Goal: Task Accomplishment & Management: Use online tool/utility

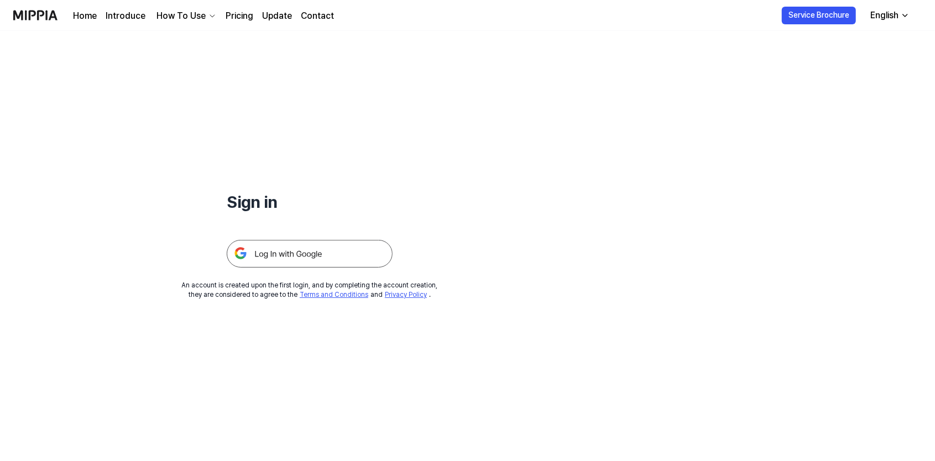
click at [901, 16] on icon "button" at bounding box center [905, 15] width 9 height 9
drag, startPoint x: 417, startPoint y: 145, endPoint x: 332, endPoint y: 246, distance: 131.5
click at [416, 144] on div "Sign in An account is created upon the first login, and by completing the accou…" at bounding box center [309, 165] width 619 height 269
click at [306, 261] on img at bounding box center [310, 254] width 166 height 28
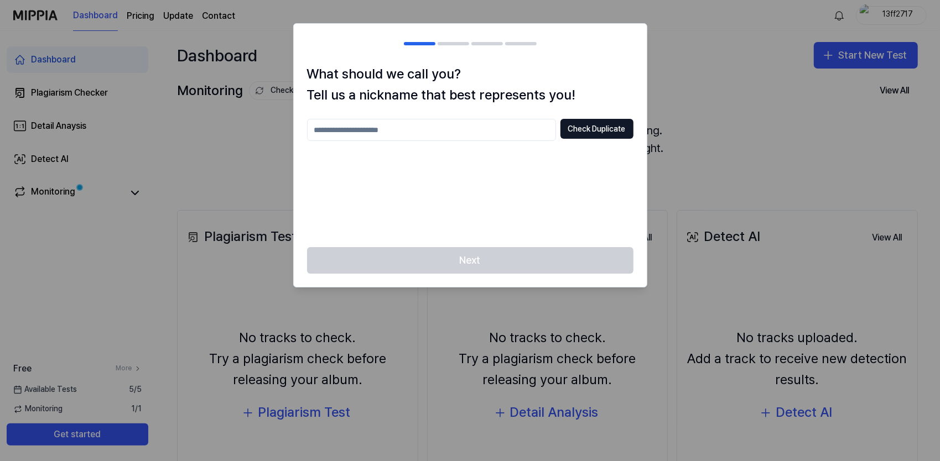
click at [367, 136] on input "text" at bounding box center [431, 130] width 249 height 22
drag, startPoint x: 395, startPoint y: 135, endPoint x: 129, endPoint y: 125, distance: 265.7
click at [131, 125] on body "**********" at bounding box center [470, 230] width 940 height 461
type input "********"
click at [591, 133] on button "Check Duplicate" at bounding box center [596, 129] width 73 height 20
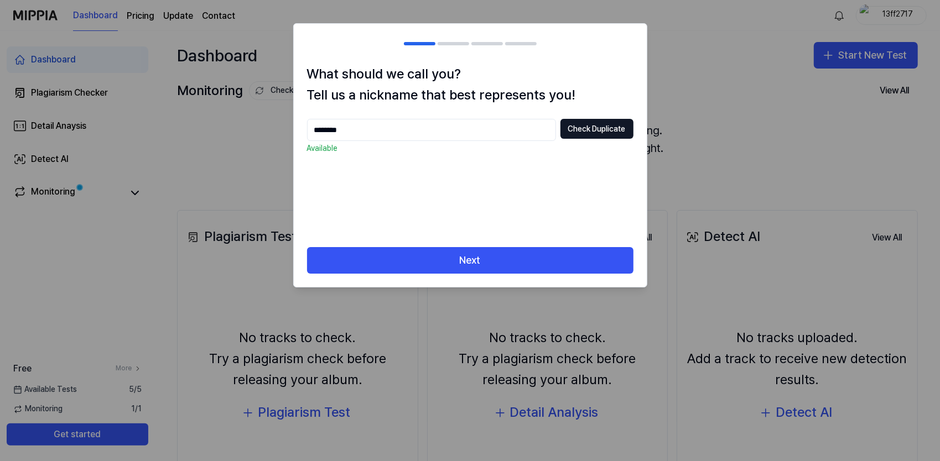
click at [405, 127] on input "********" at bounding box center [431, 130] width 249 height 22
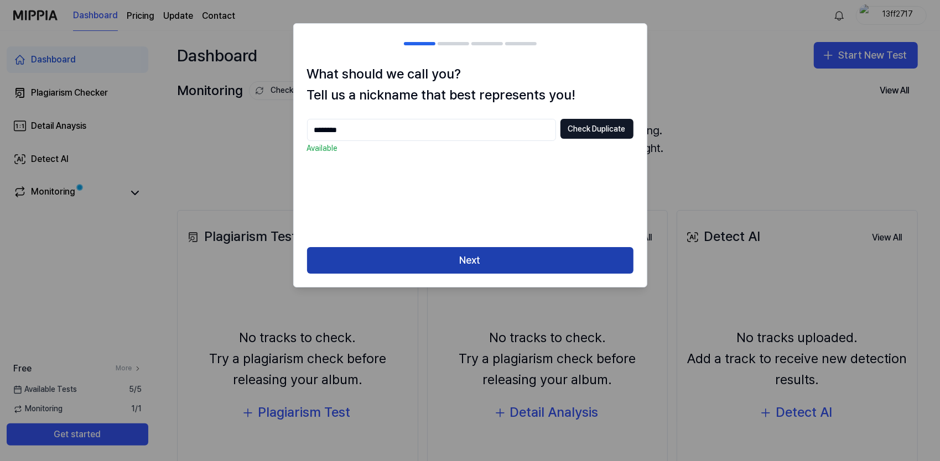
click at [455, 259] on button "Next" at bounding box center [470, 260] width 326 height 27
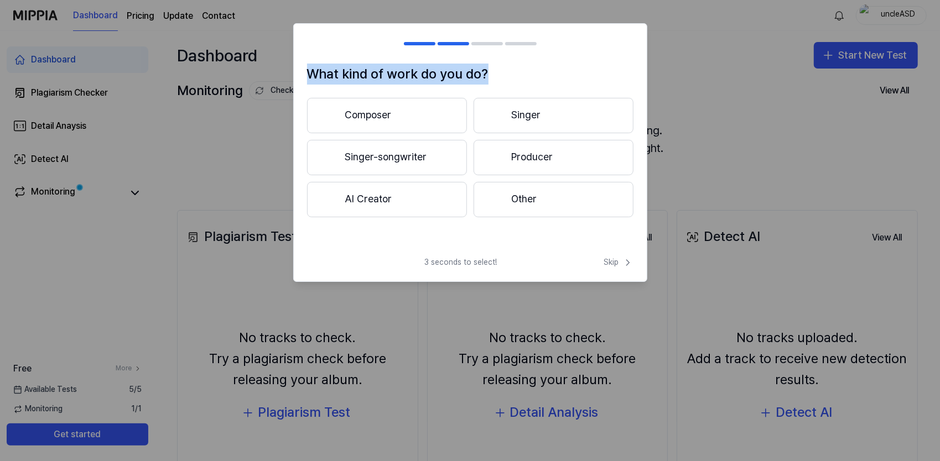
drag, startPoint x: 310, startPoint y: 73, endPoint x: 511, endPoint y: 76, distance: 200.8
click at [511, 76] on h1 "What kind of work do you do?" at bounding box center [470, 74] width 326 height 21
click at [384, 67] on h1 "What kind of work do you do?" at bounding box center [470, 74] width 326 height 21
click at [374, 202] on button "AI Creator" at bounding box center [387, 199] width 160 height 35
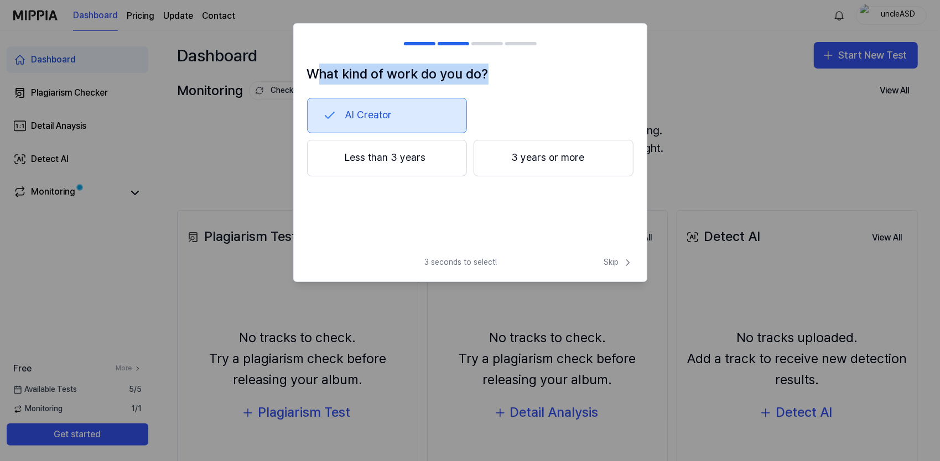
drag, startPoint x: 318, startPoint y: 75, endPoint x: 488, endPoint y: 76, distance: 169.8
click at [488, 76] on h1 "What kind of work do you do?" at bounding box center [470, 74] width 326 height 21
click at [455, 75] on h1 "What kind of work do you do?" at bounding box center [470, 74] width 326 height 21
click at [604, 258] on span "Skip" at bounding box center [618, 262] width 29 height 11
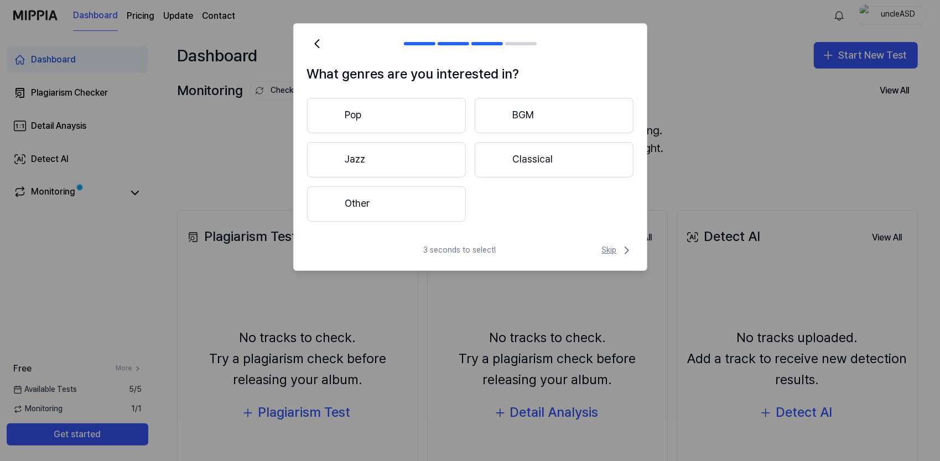
click at [613, 253] on span "Skip" at bounding box center [618, 250] width 32 height 13
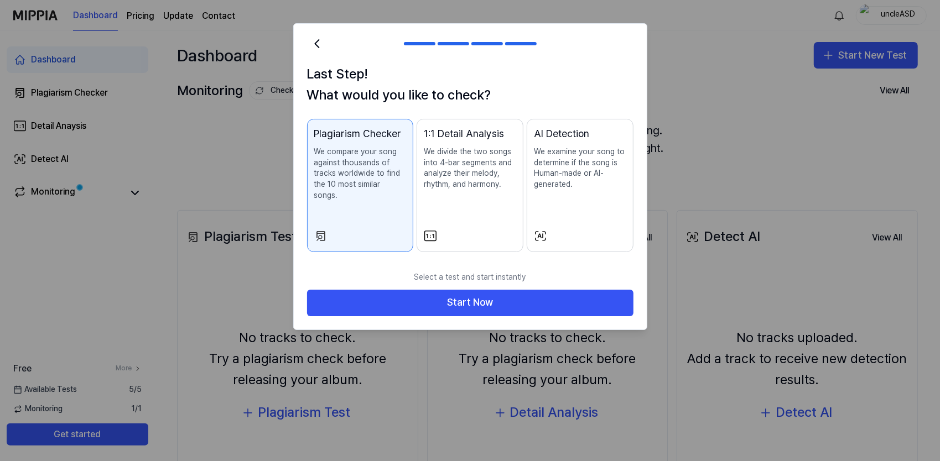
click at [577, 213] on button "AI Detection We examine your song to determine if the song is Human-made or AI-…" at bounding box center [580, 185] width 107 height 133
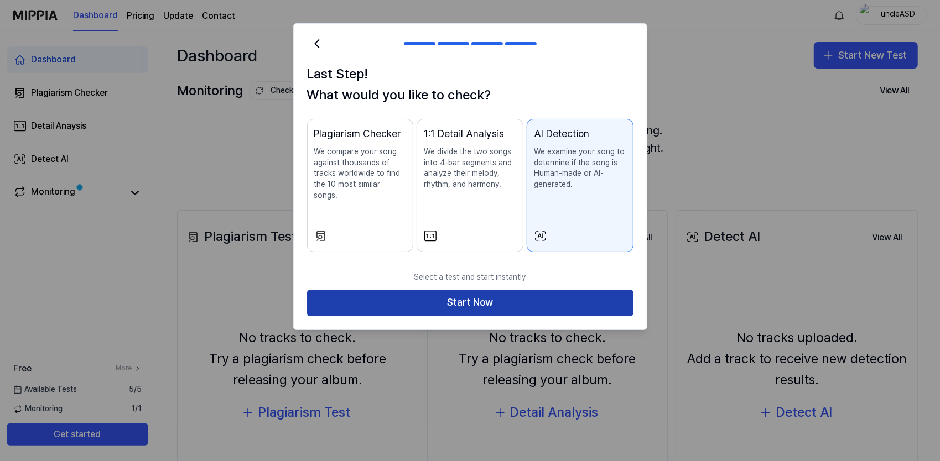
click at [467, 291] on button "Start Now" at bounding box center [470, 303] width 326 height 27
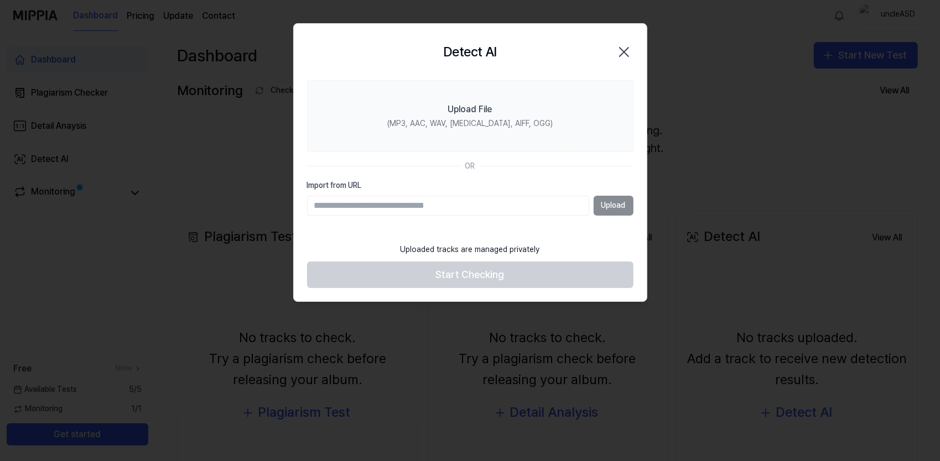
click at [521, 76] on div "Detect AI Close" at bounding box center [470, 52] width 353 height 56
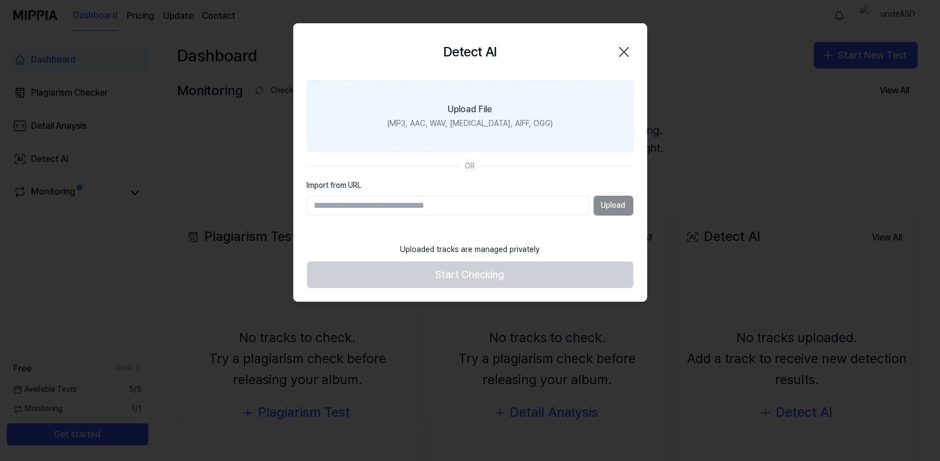
click at [495, 111] on label "Upload File (MP3, AAC, WAV, [MEDICAL_DATA], AIFF, OGG)" at bounding box center [470, 116] width 326 height 72
click at [0, 0] on input "Upload File (MP3, AAC, WAV, [MEDICAL_DATA], AIFF, OGG)" at bounding box center [0, 0] width 0 height 0
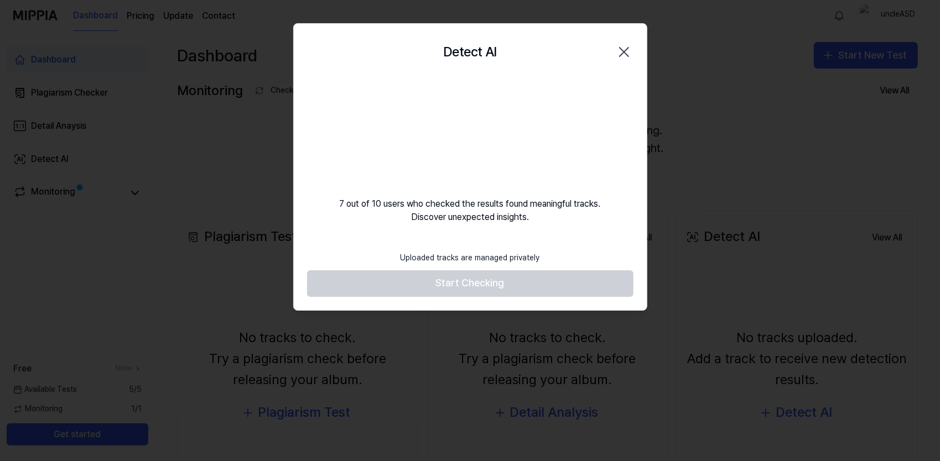
drag, startPoint x: 382, startPoint y: 205, endPoint x: 519, endPoint y: 217, distance: 137.7
click at [519, 217] on div "7 out of 10 users who checked the results found meaningful tracks. Discover une…" at bounding box center [470, 152] width 353 height 144
drag, startPoint x: 519, startPoint y: 217, endPoint x: 541, endPoint y: 221, distance: 22.5
click at [537, 221] on font "7 out of 10 users who checked the results found meaningful tracks. Discover une…" at bounding box center [470, 210] width 261 height 27
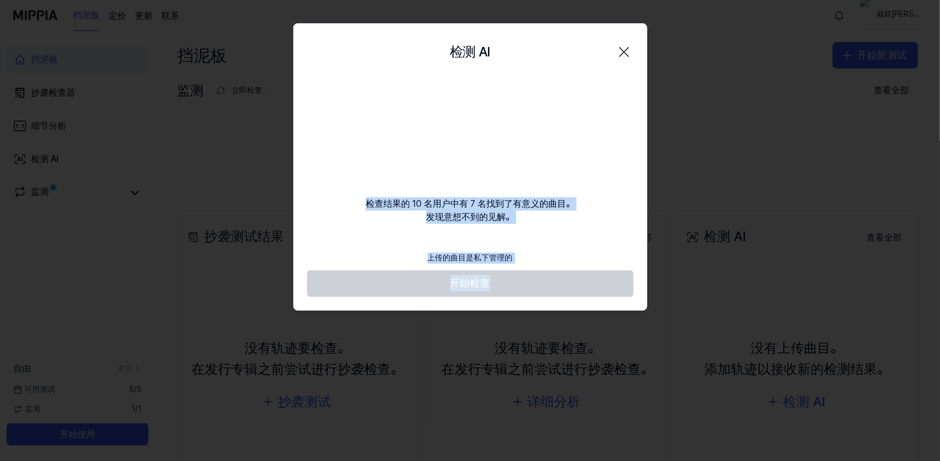
drag, startPoint x: 368, startPoint y: 204, endPoint x: 550, endPoint y: 258, distance: 190.0
click at [550, 258] on div "检测 AI 关闭 检查结果的 10 名用户中有 7 名找到了有意义的曲目。 发现意想不到的见解。 上传的曲目是私下管理的 开始检查" at bounding box center [470, 167] width 354 height 288
drag, startPoint x: 550, startPoint y: 258, endPoint x: 529, endPoint y: 253, distance: 21.1
click at [529, 253] on footer "上传的曲目是私下管理的 开始检查" at bounding box center [470, 271] width 326 height 51
click at [487, 278] on footer "上传的曲目是私下管理的 开始检查" at bounding box center [470, 271] width 326 height 51
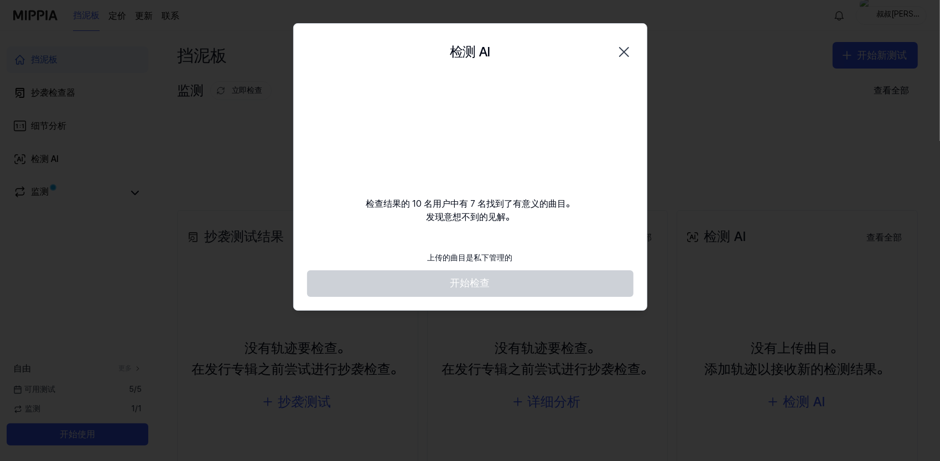
click at [473, 288] on footer "上传的曲目是私下管理的 开始检查" at bounding box center [470, 271] width 326 height 51
click at [628, 49] on icon "button" at bounding box center [624, 52] width 18 height 18
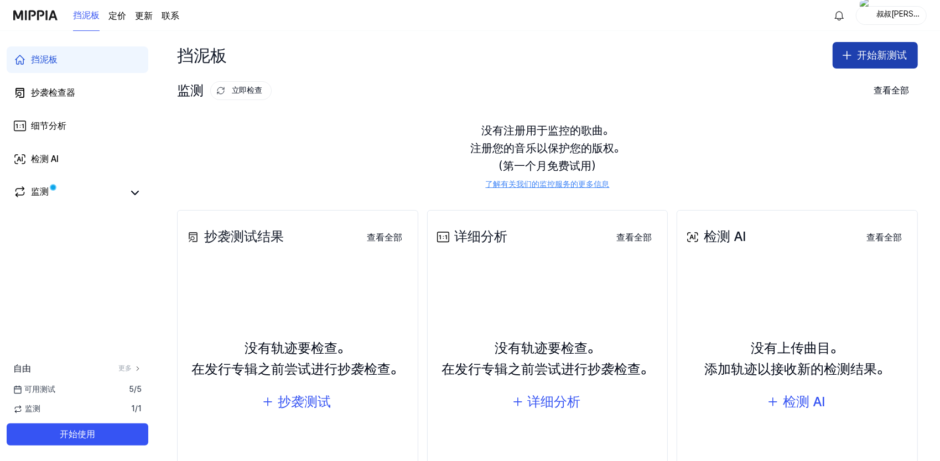
click at [849, 65] on button "开始新测试" at bounding box center [874, 55] width 85 height 27
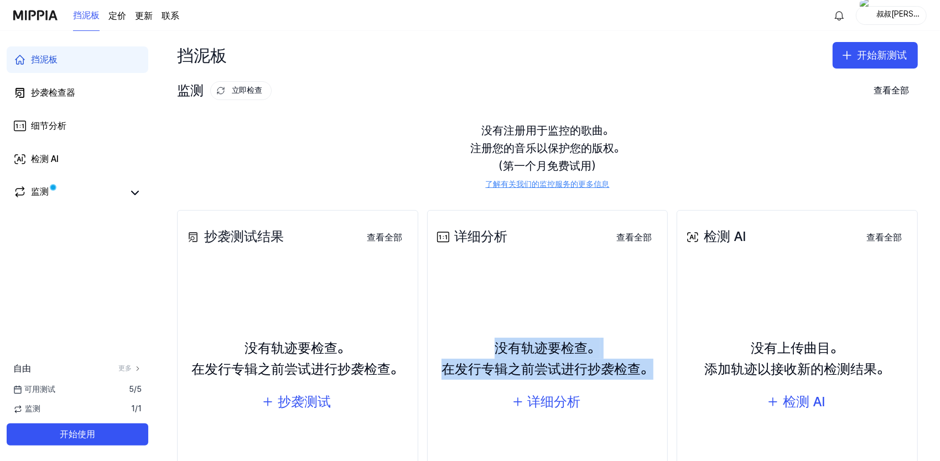
drag, startPoint x: 497, startPoint y: 346, endPoint x: 655, endPoint y: 363, distance: 159.6
click at [655, 363] on div "没有轨迹要检查。 在发行专辑之前尝试进行抄袭检查。 详细分析" at bounding box center [547, 376] width 227 height 213
drag, startPoint x: 655, startPoint y: 363, endPoint x: 578, endPoint y: 372, distance: 77.4
click at [578, 372] on div "没有轨迹要检查。 在发行专辑之前尝试进行抄袭检查。" at bounding box center [547, 359] width 212 height 43
click at [602, 367] on div "没有轨迹要检查。 在发行专辑之前尝试进行抄袭检查。" at bounding box center [547, 359] width 212 height 43
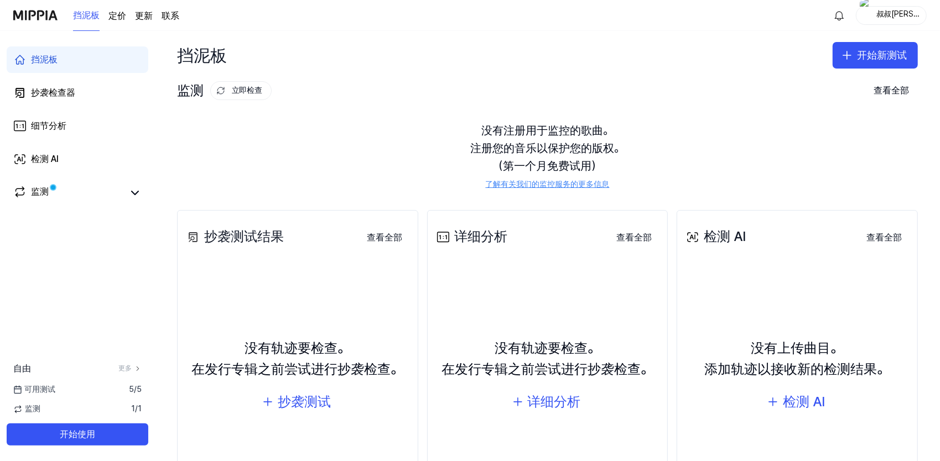
scroll to position [88, 0]
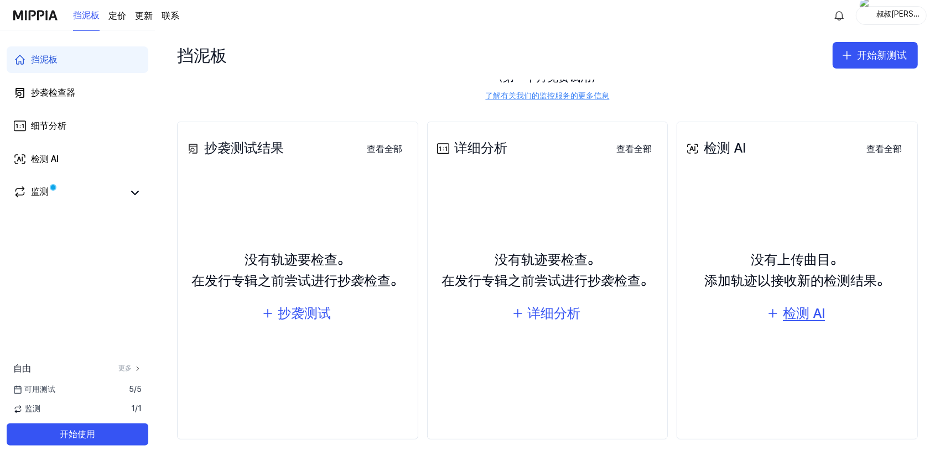
click at [790, 310] on div "检测 AI" at bounding box center [804, 313] width 42 height 21
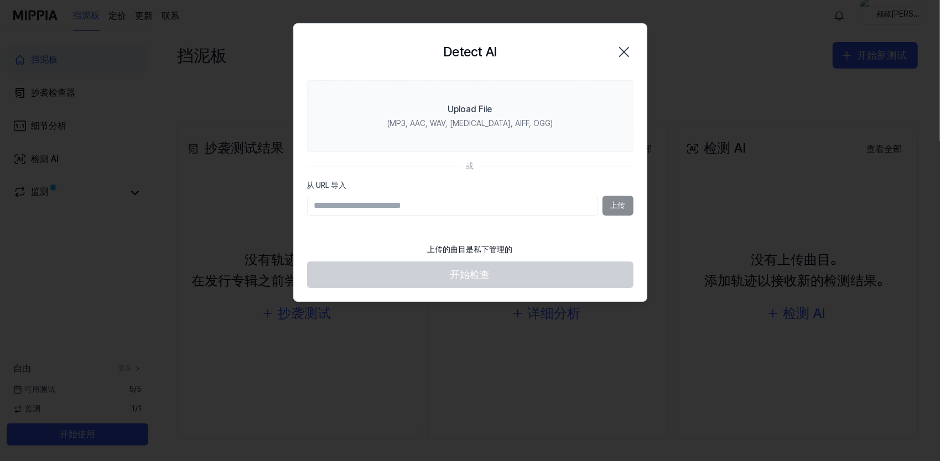
click at [627, 50] on icon "button" at bounding box center [624, 52] width 18 height 18
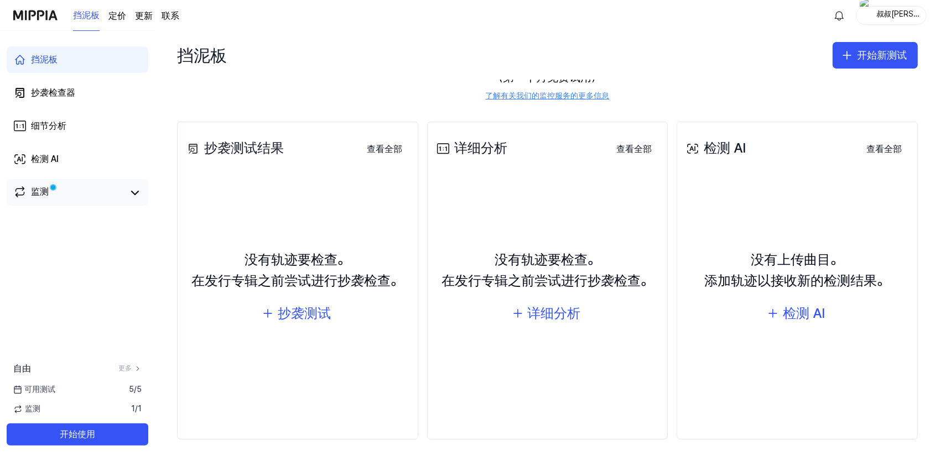
click at [126, 191] on div "监测" at bounding box center [77, 192] width 128 height 15
click at [131, 194] on icon at bounding box center [134, 192] width 13 height 13
click at [62, 430] on button "开始使用" at bounding box center [78, 435] width 142 height 22
click at [117, 436] on button "开始使用" at bounding box center [78, 435] width 142 height 22
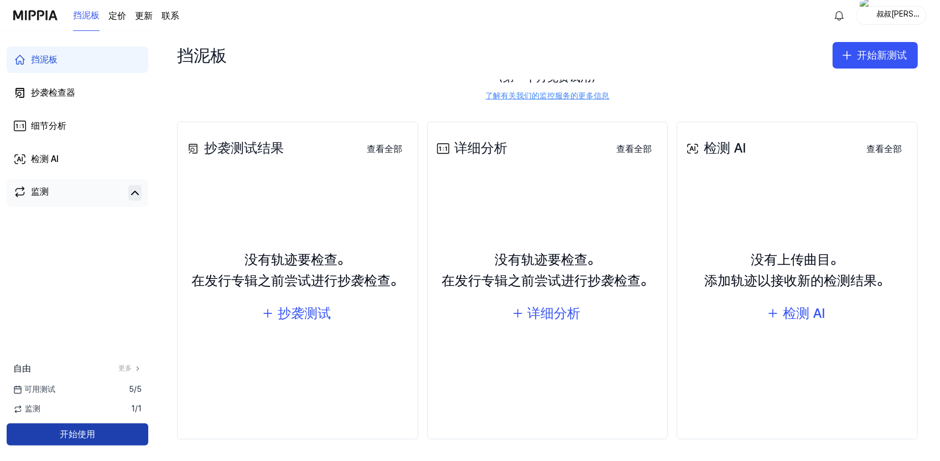
click at [117, 436] on button "开始使用" at bounding box center [78, 435] width 142 height 22
drag, startPoint x: 20, startPoint y: 249, endPoint x: 45, endPoint y: 150, distance: 101.4
click at [20, 249] on div "挡泥板 抄袭检查器 细节分析 检测 AI 监测 自由 更多 可用测试 5 / 5 监测 1 / 1 开始使用" at bounding box center [77, 246] width 155 height 430
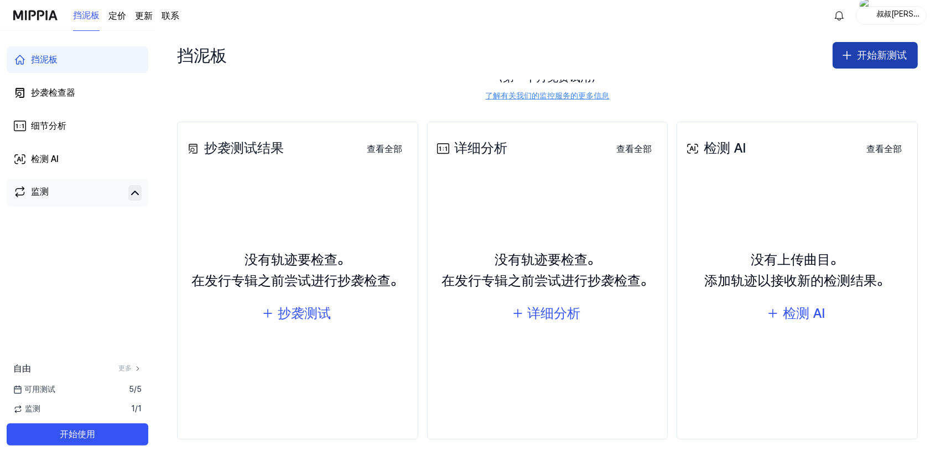
click at [875, 52] on font "开始新测试" at bounding box center [882, 56] width 50 height 16
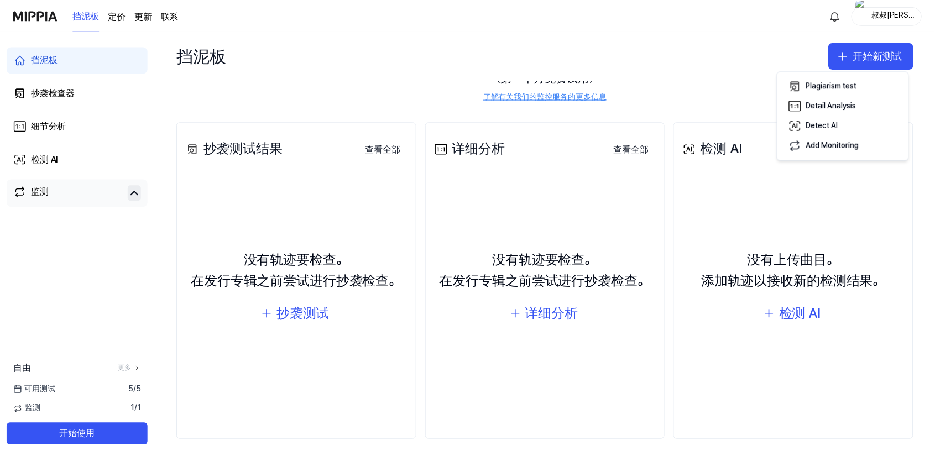
scroll to position [0, 0]
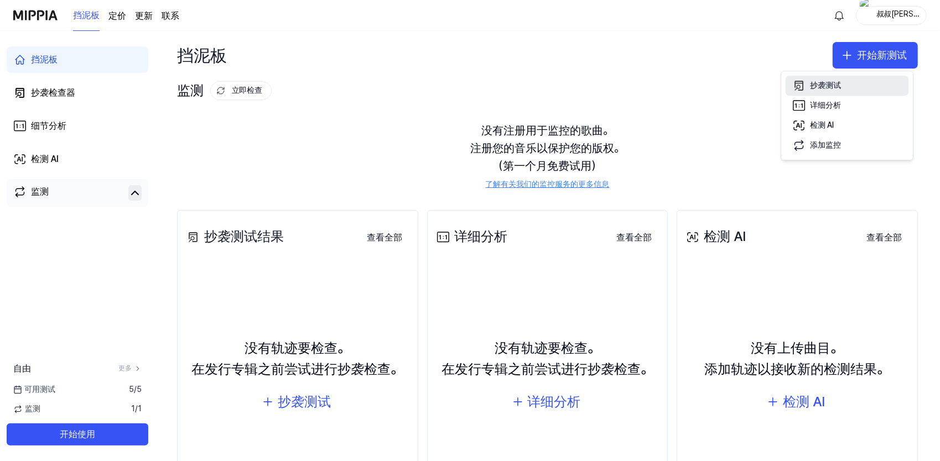
click at [873, 87] on button "抄袭测试" at bounding box center [846, 86] width 123 height 20
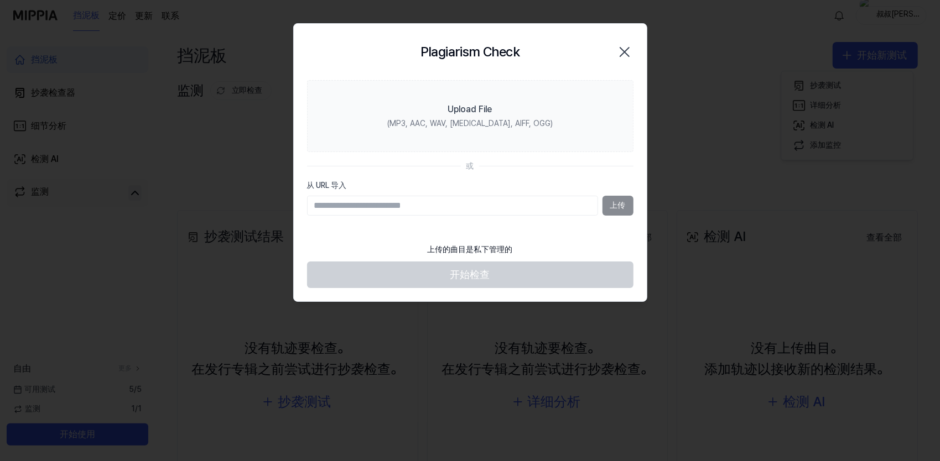
click at [628, 59] on icon "button" at bounding box center [625, 52] width 18 height 18
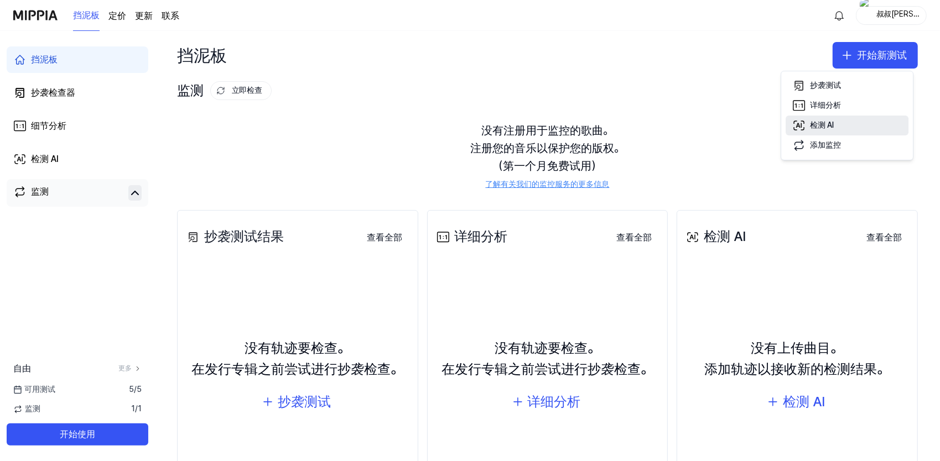
click at [859, 124] on button "检测 AI" at bounding box center [846, 126] width 123 height 20
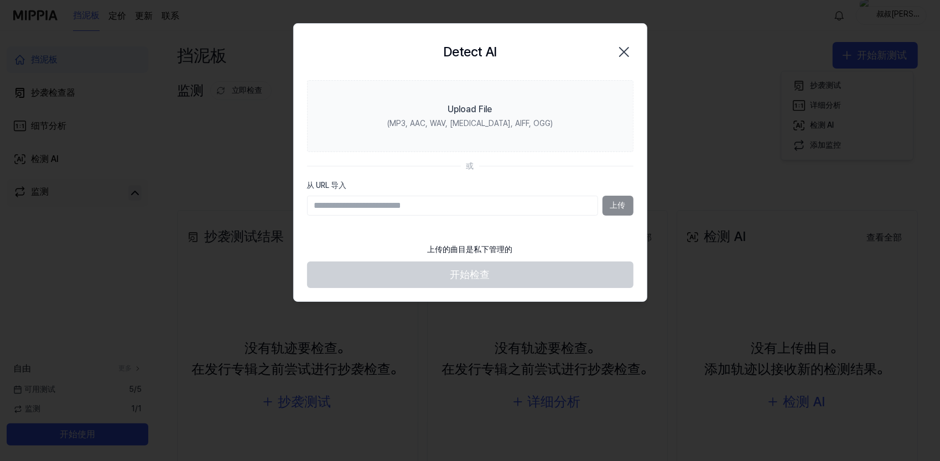
click at [632, 49] on icon "button" at bounding box center [624, 52] width 18 height 18
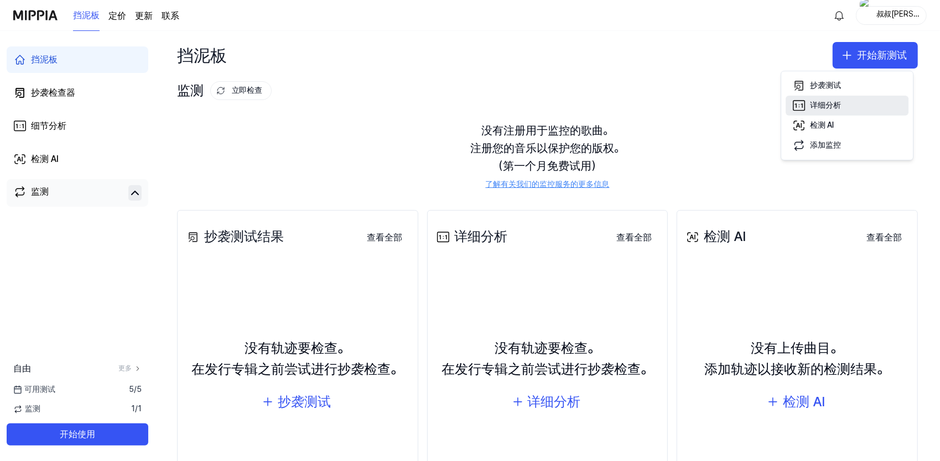
click at [830, 101] on div "详细分析" at bounding box center [825, 105] width 31 height 11
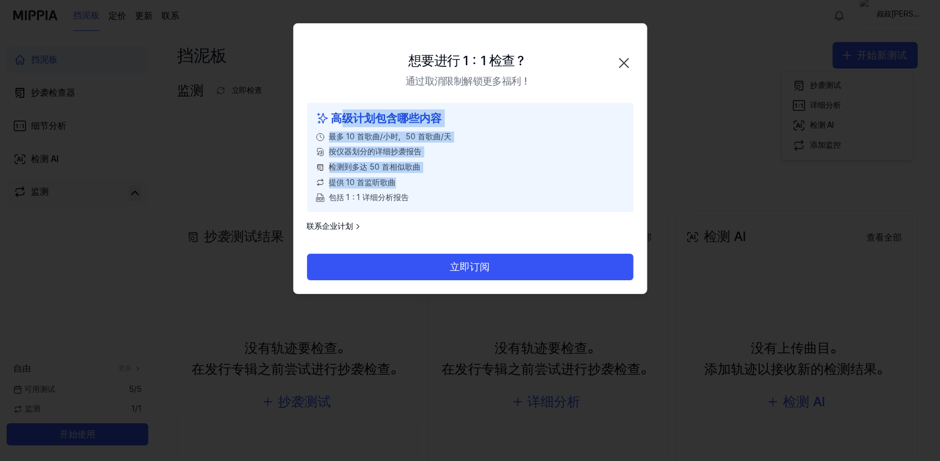
drag, startPoint x: 340, startPoint y: 118, endPoint x: 456, endPoint y: 186, distance: 134.3
click at [456, 186] on div "高级计划包含哪些内容 最多 10 首歌曲/小时，50 首歌曲/天 按仪器划分的详细抄袭报告 检测到多达 50 首相似歌曲 提供 10 首监听歌曲 包括 1：1…" at bounding box center [470, 158] width 326 height 110
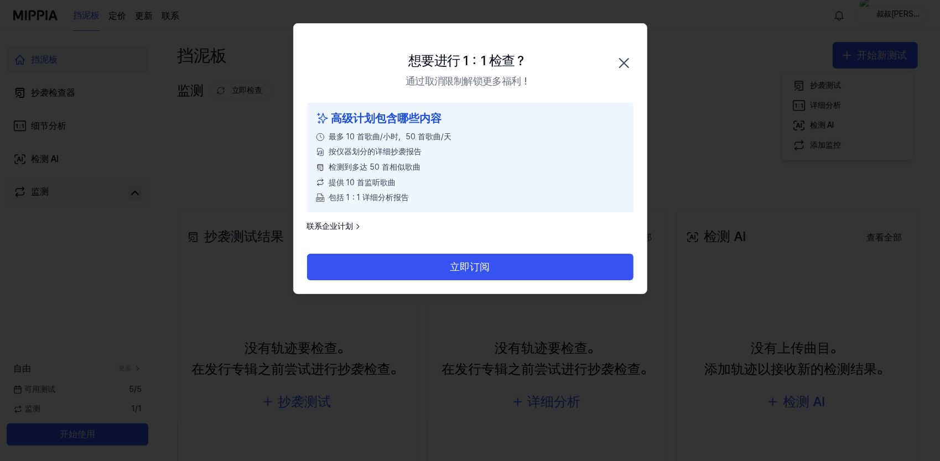
drag, startPoint x: 456, startPoint y: 186, endPoint x: 457, endPoint y: 191, distance: 5.6
click at [457, 191] on div "高级计划包含哪些内容 最多 10 首歌曲/小时，50 首歌曲/天 按仪器划分的详细抄袭报告 检测到多达 50 首相似歌曲 提供 10 首监听歌曲 包括 1：1…" at bounding box center [470, 158] width 326 height 110
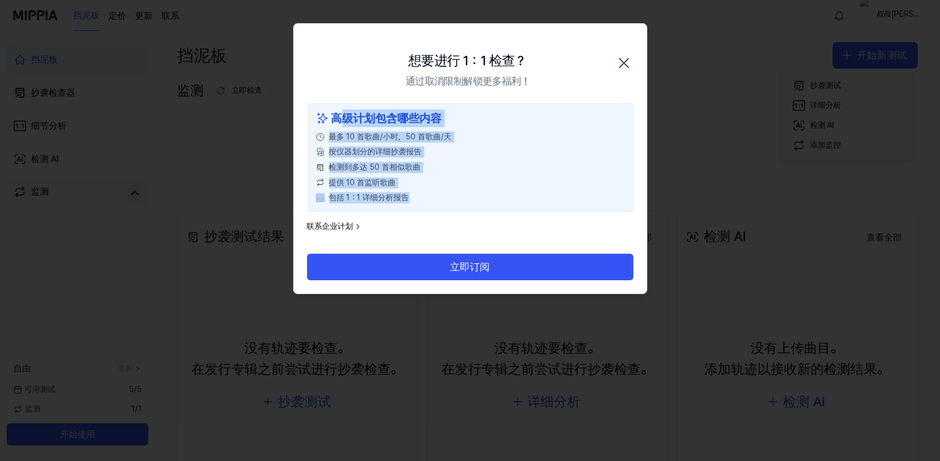
drag, startPoint x: 450, startPoint y: 201, endPoint x: 341, endPoint y: 118, distance: 137.7
click at [341, 118] on div "高级计划包含哪些内容 最多 10 首歌曲/小时，50 首歌曲/天 按仪器划分的详细抄袭报告 检测到多达 50 首相似歌曲 提供 10 首监听歌曲 包括 1：1…" at bounding box center [470, 158] width 326 height 110
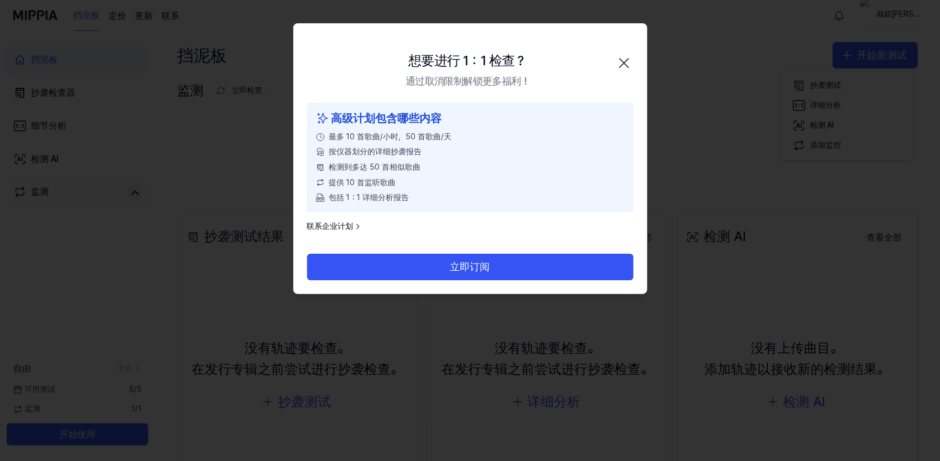
drag, startPoint x: 341, startPoint y: 118, endPoint x: 585, endPoint y: 212, distance: 261.9
click at [578, 223] on div "高级计划包含哪些内容 最多 10 首歌曲/小时，50 首歌曲/天 按仪器划分的详细抄袭报告 检测到多达 50 首相似歌曲 提供 10 首监听歌曲 包括 1：1…" at bounding box center [470, 179] width 353 height 152
click at [636, 61] on div "想要进行 1：1 检查？ 通过取消限制解锁更多福利！ 关闭" at bounding box center [470, 63] width 353 height 79
click at [628, 61] on icon "button" at bounding box center [624, 63] width 18 height 18
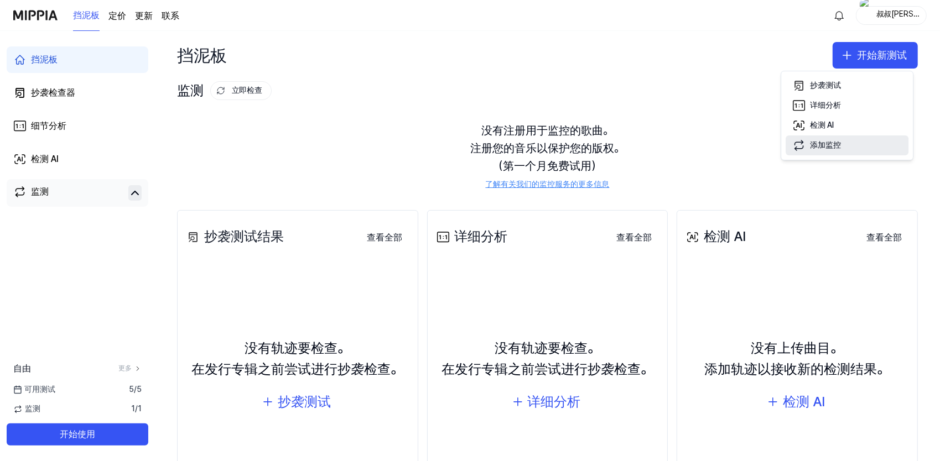
click at [840, 143] on div "添加监控" at bounding box center [825, 145] width 31 height 11
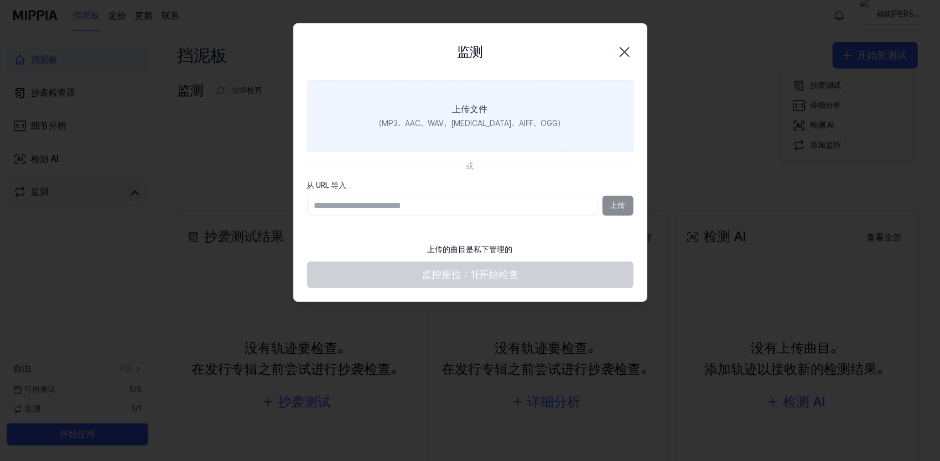
click at [505, 92] on label "上传文件 （MP3、AAC、WAV、[MEDICAL_DATA]、AIFF、OGG）" at bounding box center [470, 116] width 326 height 72
click at [0, 0] on input "上传文件 （MP3、AAC、WAV、[MEDICAL_DATA]、AIFF、OGG）" at bounding box center [0, 0] width 0 height 0
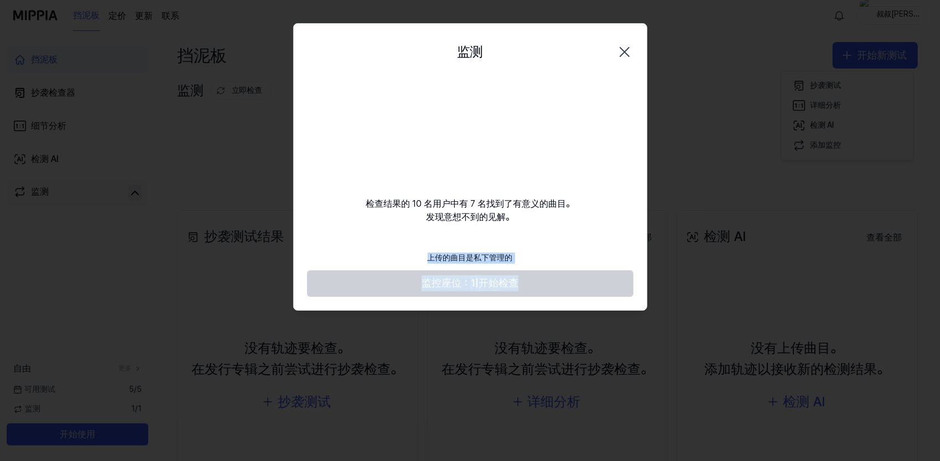
drag, startPoint x: 431, startPoint y: 258, endPoint x: 551, endPoint y: 258, distance: 120.0
click at [551, 258] on footer "上传的曲目是私下管理的 监控座位： 1 | 开始检查" at bounding box center [470, 271] width 326 height 51
drag, startPoint x: 551, startPoint y: 258, endPoint x: 556, endPoint y: 260, distance: 5.8
click at [556, 259] on footer "上传的曲目是私下管理的 监控座位： 1 | 开始检查" at bounding box center [470, 271] width 326 height 51
click at [534, 258] on footer "上传的曲目是私下管理的 监控座位： 1 | 开始检查" at bounding box center [470, 271] width 326 height 51
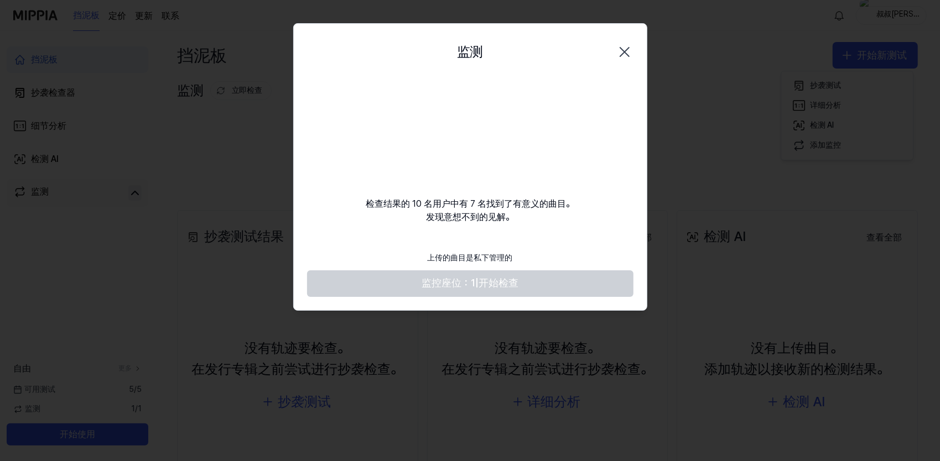
click at [496, 217] on font "检查结果的 10 名用户中有 7 名找到了有意义的曲目。 发现意想不到的见解。" at bounding box center [470, 210] width 209 height 27
